Goal: Find specific page/section: Find specific page/section

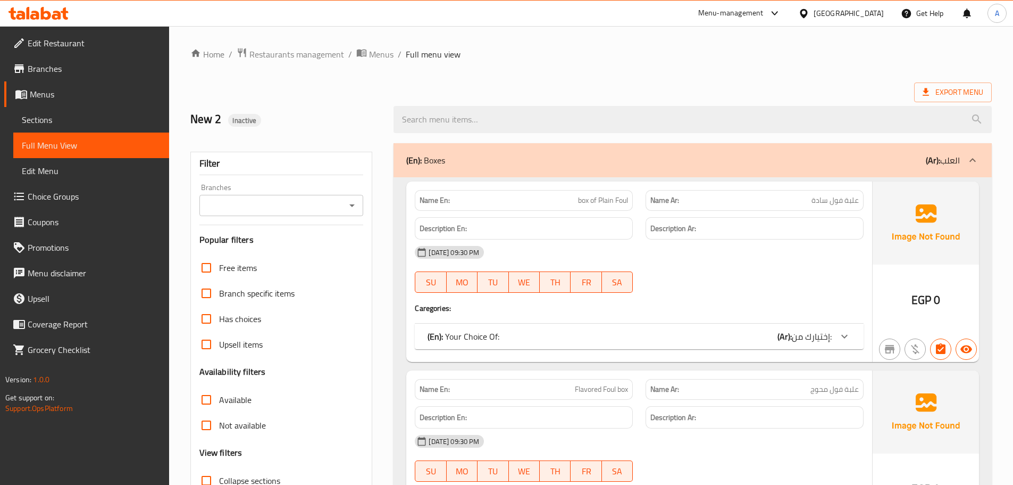
click at [869, 22] on div "[GEOGRAPHIC_DATA]" at bounding box center [841, 14] width 103 height 26
click at [868, 19] on div "[GEOGRAPHIC_DATA]" at bounding box center [849, 13] width 70 height 12
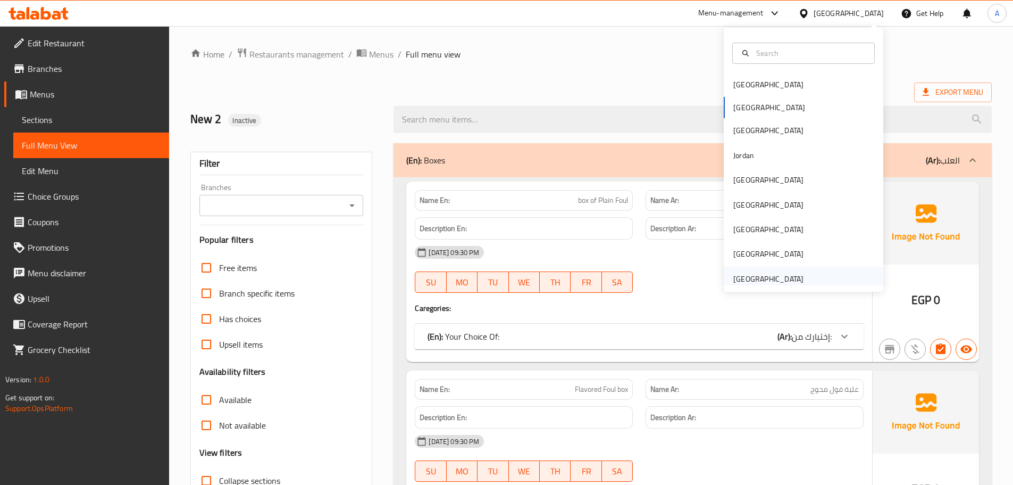
click at [770, 274] on div "[GEOGRAPHIC_DATA]" at bounding box center [768, 279] width 70 height 12
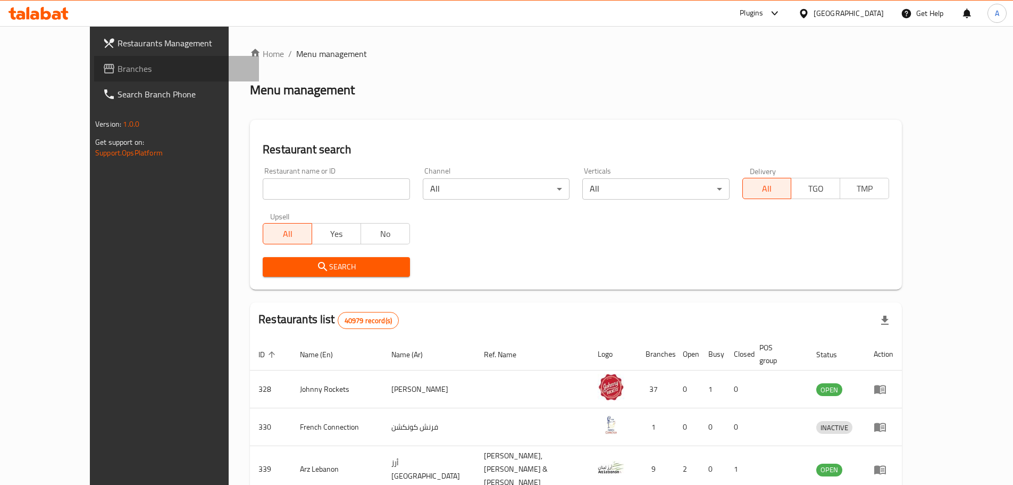
click at [118, 71] on span "Branches" at bounding box center [184, 68] width 133 height 13
